Goal: Check status

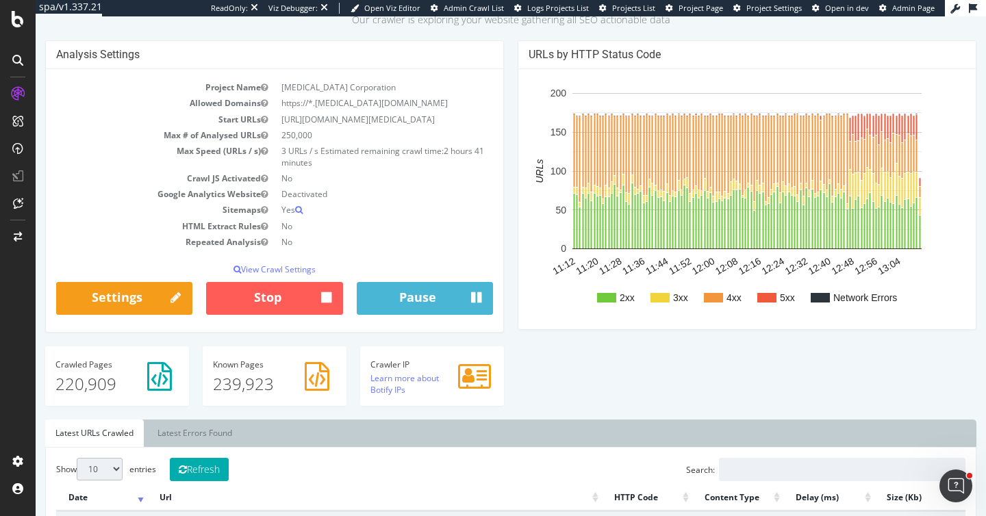
scroll to position [99, 0]
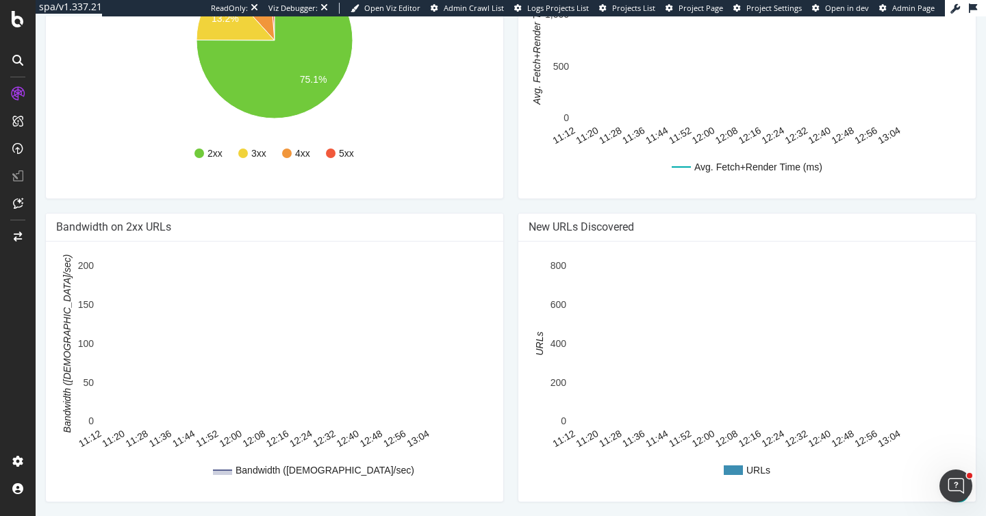
scroll to position [1120, 0]
